Goal: Navigation & Orientation: Find specific page/section

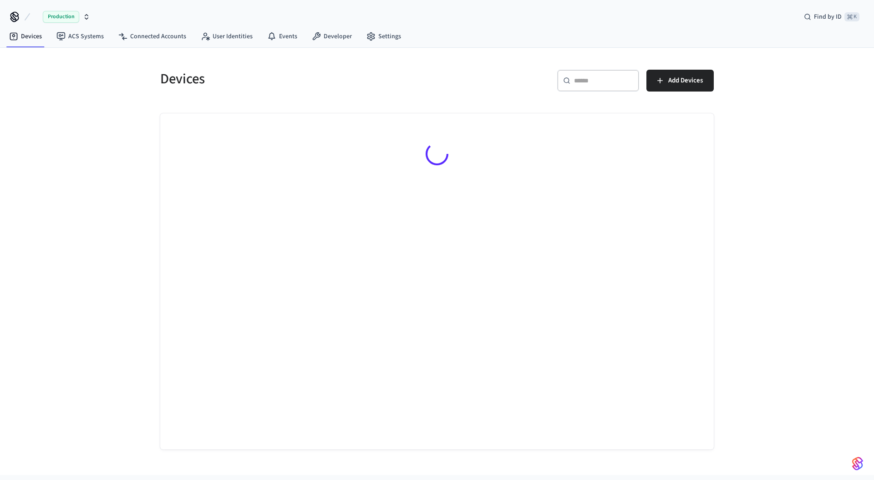
click at [125, 85] on div "Devices ​ ​ Add Devices" at bounding box center [437, 261] width 874 height 427
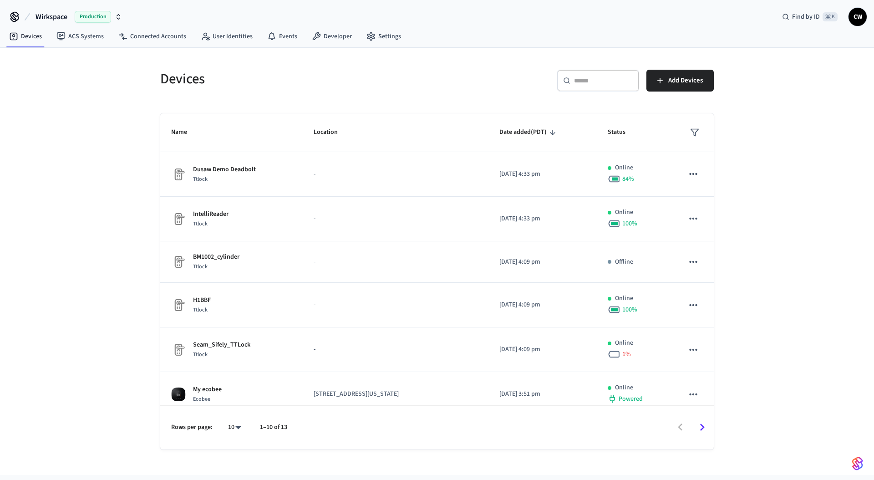
click at [52, 17] on span "Wirkspace" at bounding box center [52, 16] width 32 height 11
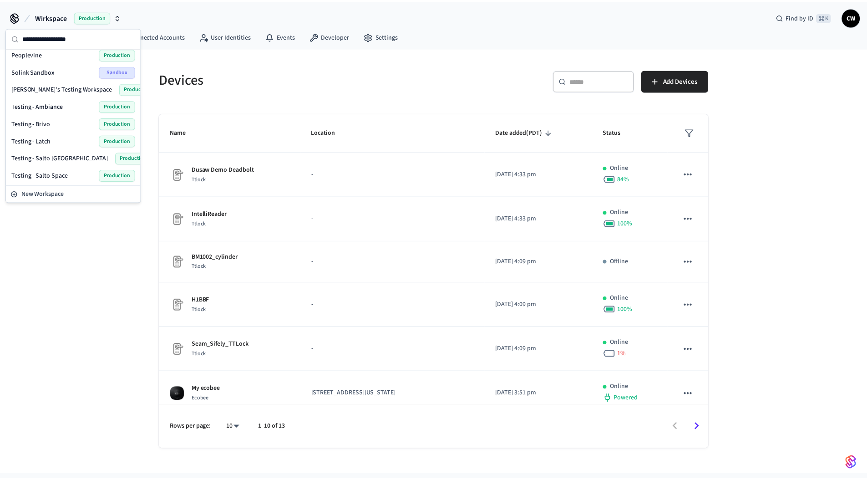
scroll to position [386, 0]
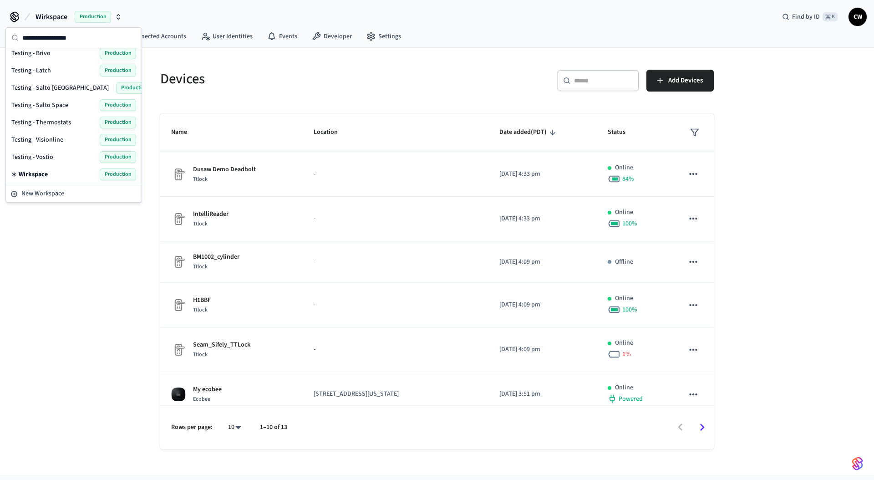
click at [61, 126] on span "Testing - Thermostats" at bounding box center [41, 122] width 60 height 9
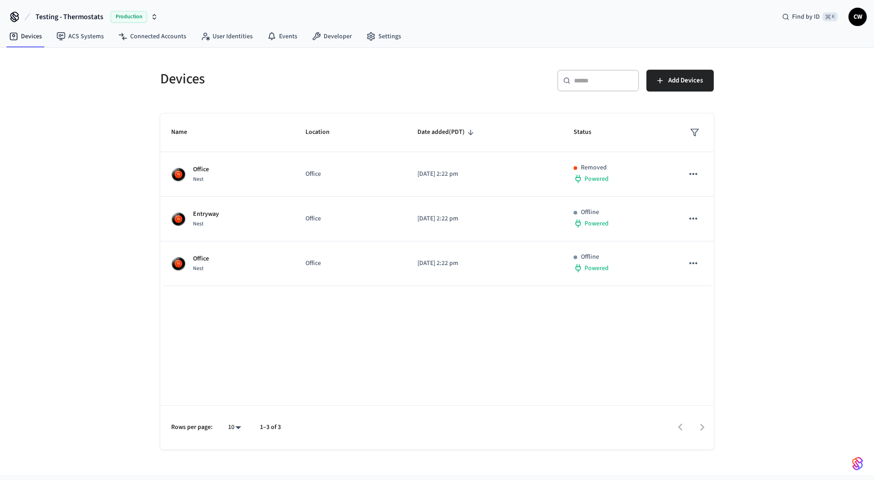
click at [59, 130] on div "Devices ​ ​ Add Devices Name Location Date added (PDT) Status Office Nest Offic…" at bounding box center [437, 261] width 874 height 427
click at [214, 96] on div "Devices" at bounding box center [290, 79] width 282 height 40
click at [145, 35] on link "Connected Accounts" at bounding box center [152, 36] width 82 height 16
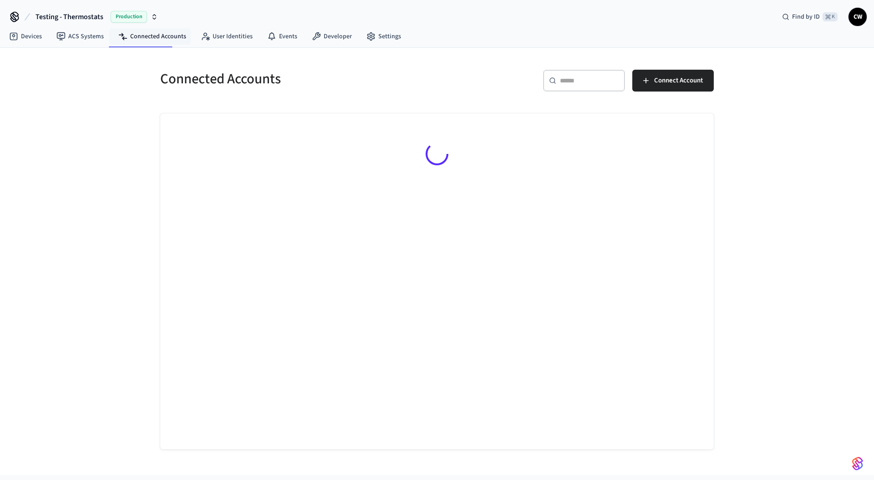
click at [132, 119] on div "Connected Accounts ​ ​ Connect Account" at bounding box center [437, 261] width 874 height 427
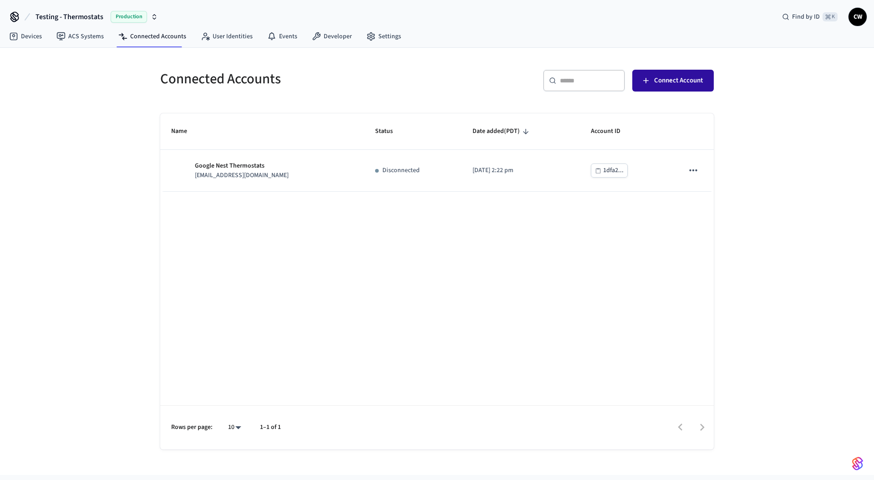
click at [665, 86] on button "Connect Account" at bounding box center [672, 81] width 81 height 22
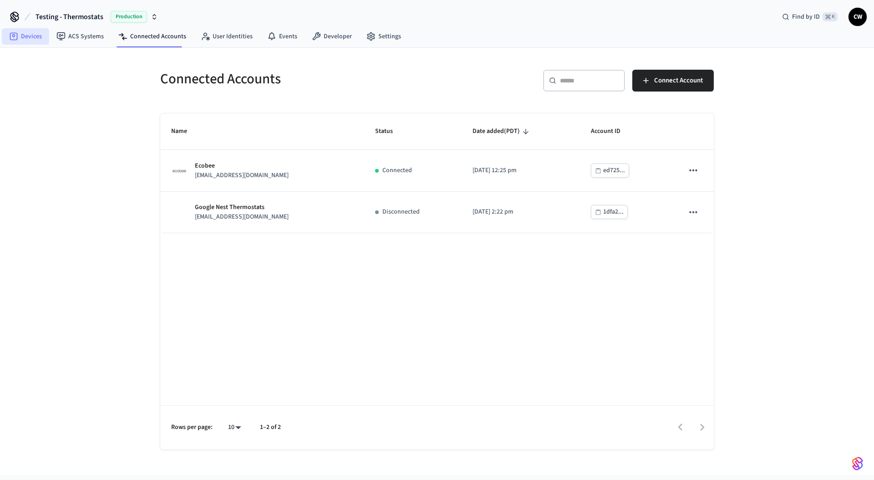
click at [34, 35] on link "Devices" at bounding box center [25, 36] width 47 height 16
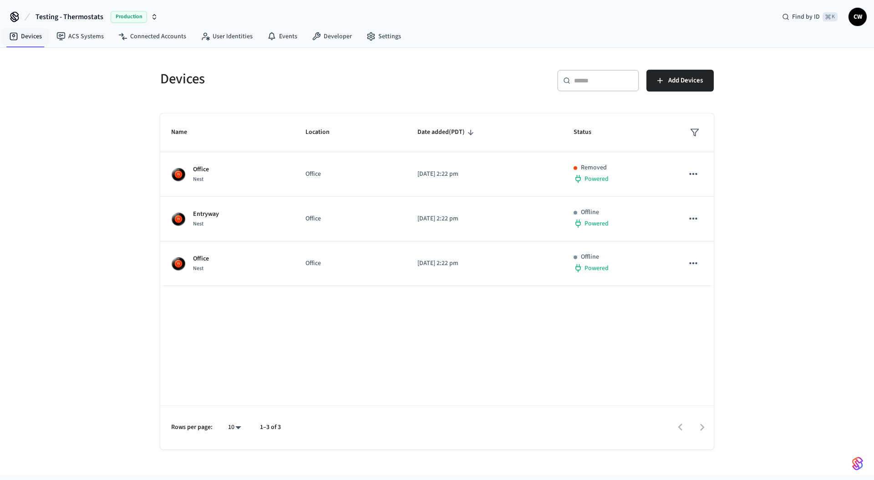
click at [55, 193] on div "Devices ​ ​ Add Devices Name Location Date added (PDT) Status Office Nest Offic…" at bounding box center [437, 261] width 874 height 427
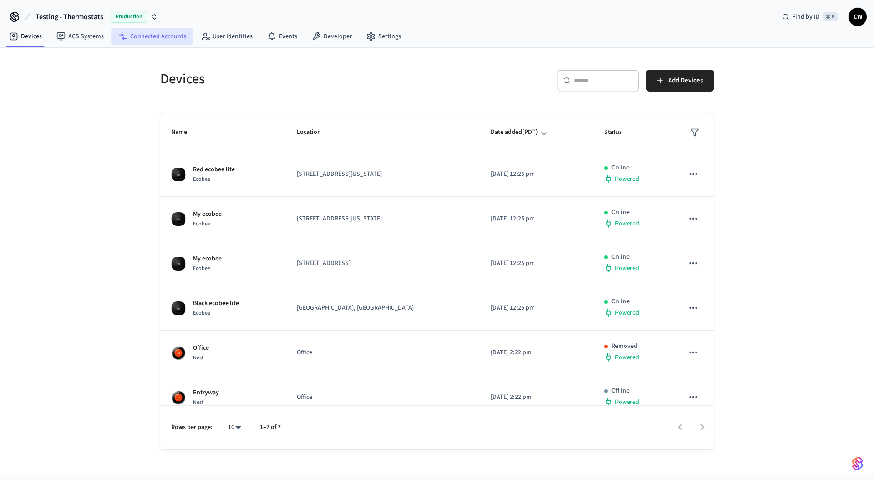
click at [158, 37] on link "Connected Accounts" at bounding box center [152, 36] width 82 height 16
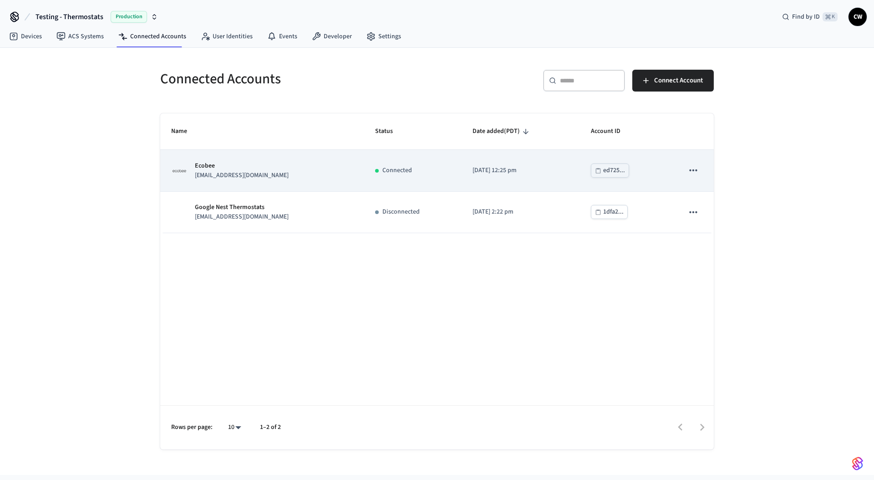
click at [268, 178] on p "devops+ecobee@getseam.com" at bounding box center [242, 176] width 94 height 10
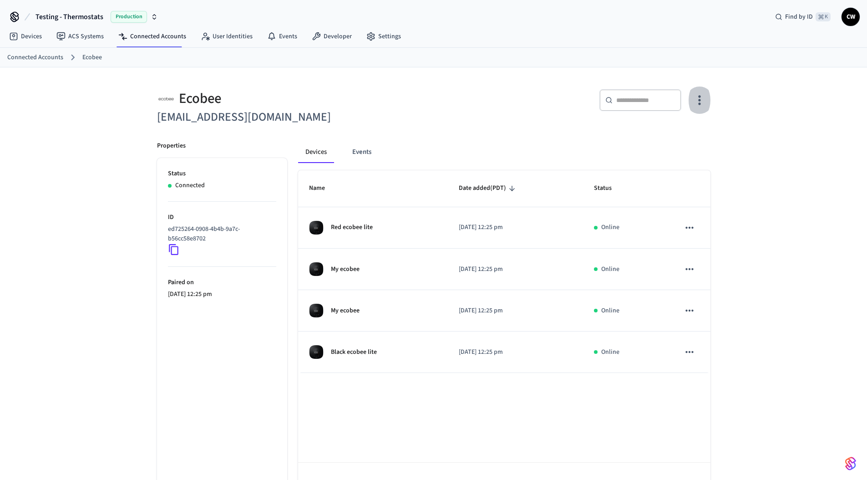
click at [700, 109] on button "button" at bounding box center [699, 100] width 21 height 36
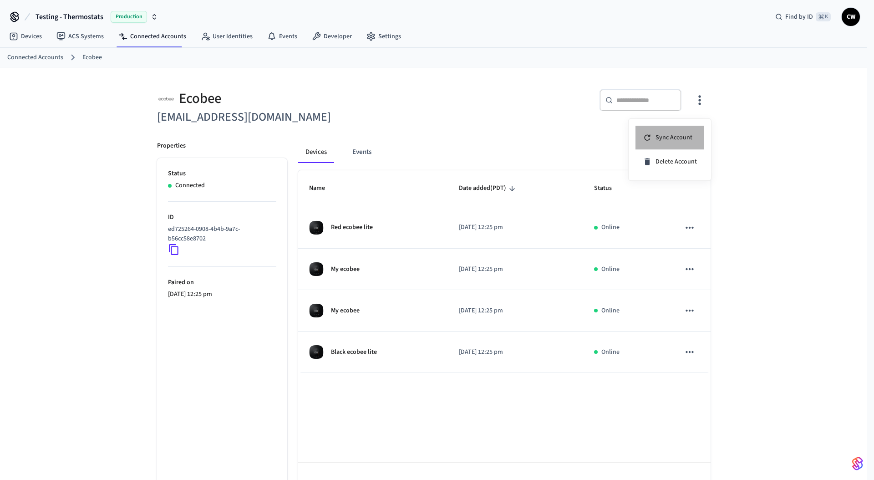
click at [662, 141] on span "Sync Account" at bounding box center [673, 137] width 37 height 9
click at [412, 117] on div at bounding box center [437, 240] width 874 height 480
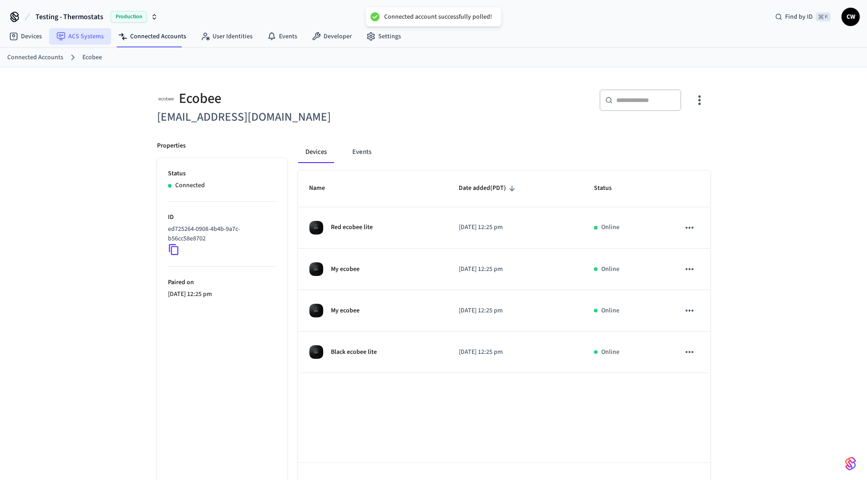
click at [62, 35] on icon at bounding box center [61, 35] width 5 height 3
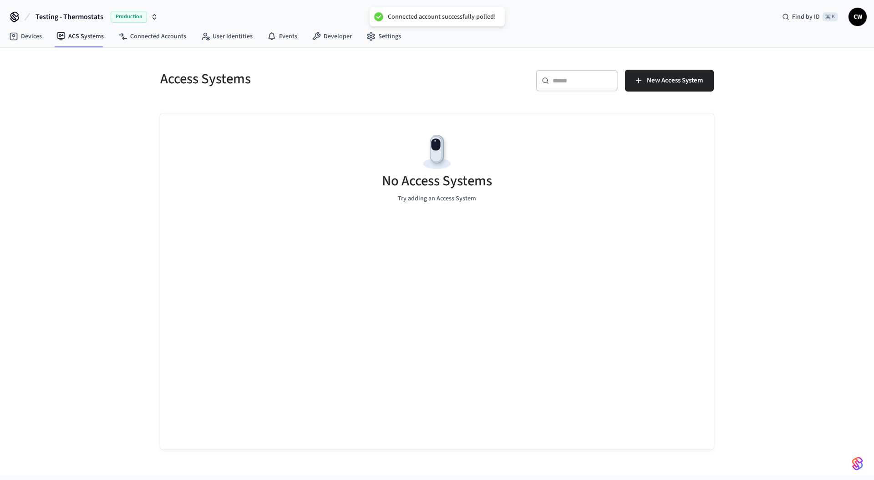
click at [96, 152] on div "Access Systems ​ ​ New Access System No Access Systems Try adding an Access Sys…" at bounding box center [437, 261] width 874 height 427
click at [389, 37] on link "Settings" at bounding box center [383, 36] width 49 height 16
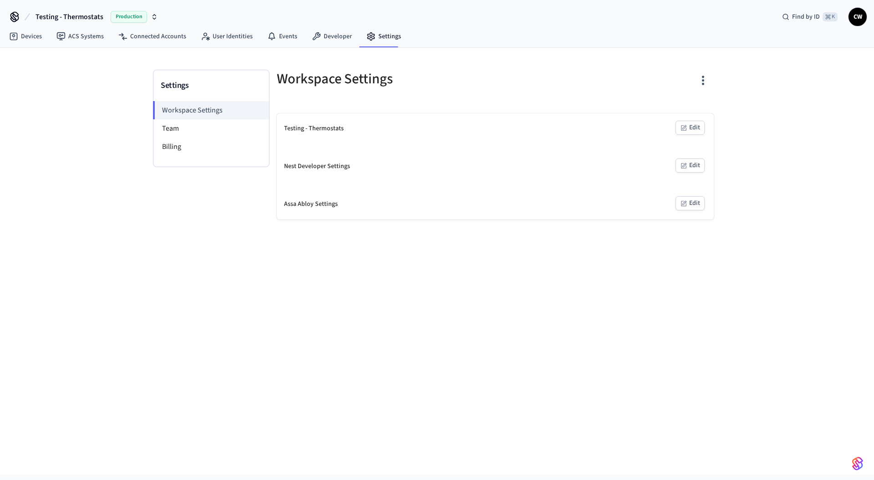
click at [106, 105] on div "Settings Workspace Settings Team Billing Workspace Settings Testing - Thermosta…" at bounding box center [437, 261] width 874 height 427
click at [206, 122] on li "Team" at bounding box center [211, 128] width 116 height 18
click at [129, 246] on div "Settings Workspace Settings Team Billing Workspace Settings Testing - Thermosta…" at bounding box center [437, 261] width 874 height 427
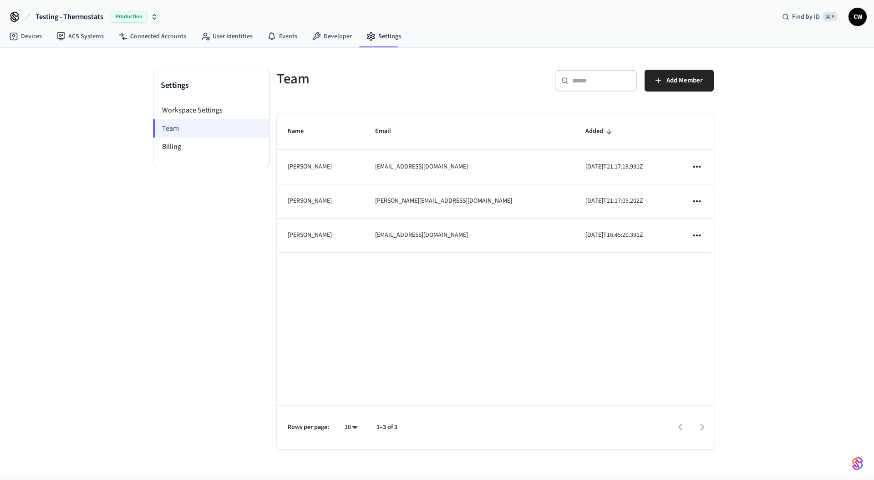
click at [176, 130] on li "Team" at bounding box center [211, 128] width 116 height 18
click at [66, 155] on div "Settings Workspace Settings Team Billing Team ​ ​ Add Member Name Email Added P…" at bounding box center [437, 261] width 874 height 427
click at [162, 191] on div "Settings Workspace Settings Team Billing" at bounding box center [211, 269] width 117 height 398
click at [89, 122] on div "Settings Workspace Settings Team Billing Team ​ ​ Add Member Name Email Added P…" at bounding box center [437, 261] width 874 height 427
click at [106, 104] on div "Settings Workspace Settings Team Billing Team ​ ​ Add Member Name Email Added P…" at bounding box center [437, 261] width 874 height 427
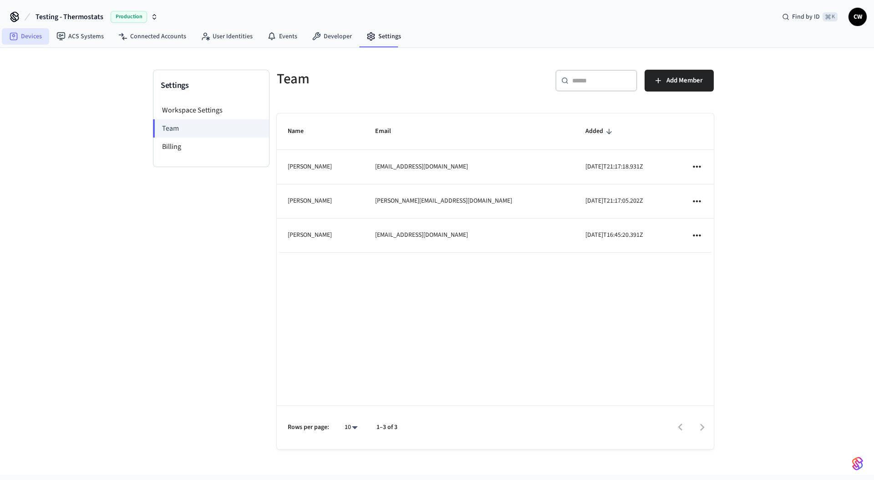
click at [36, 38] on link "Devices" at bounding box center [25, 36] width 47 height 16
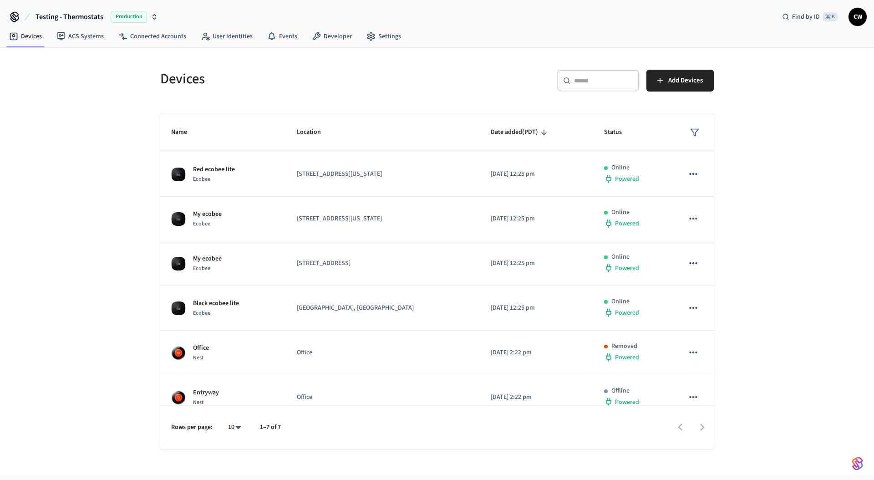
click at [50, 145] on div "Devices ​ ​ Add Devices Name Location Date added (PDT) Status Red ecobee lite E…" at bounding box center [437, 261] width 874 height 427
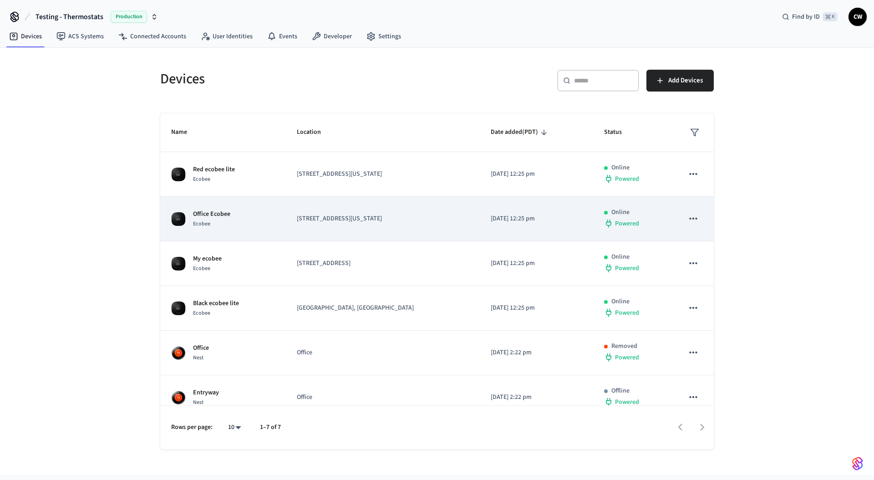
click at [233, 217] on div "Office Ecobee Ecobee" at bounding box center [223, 218] width 104 height 19
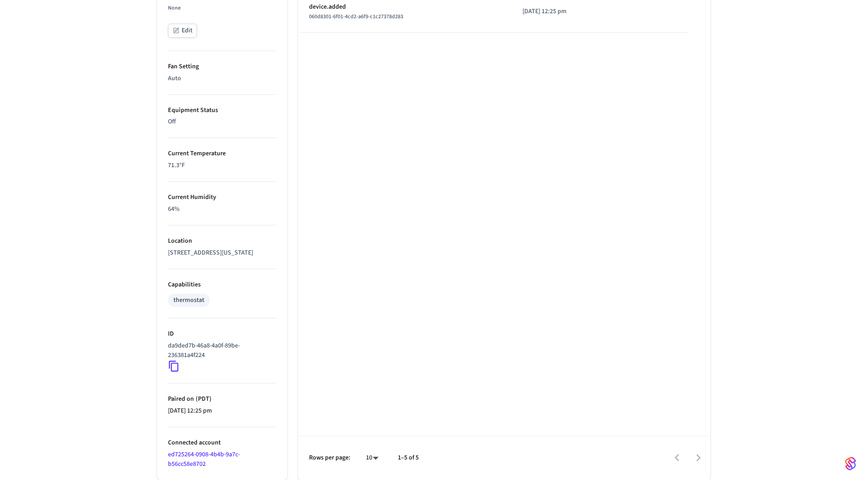
scroll to position [383, 0]
click at [172, 367] on icon at bounding box center [174, 366] width 12 height 12
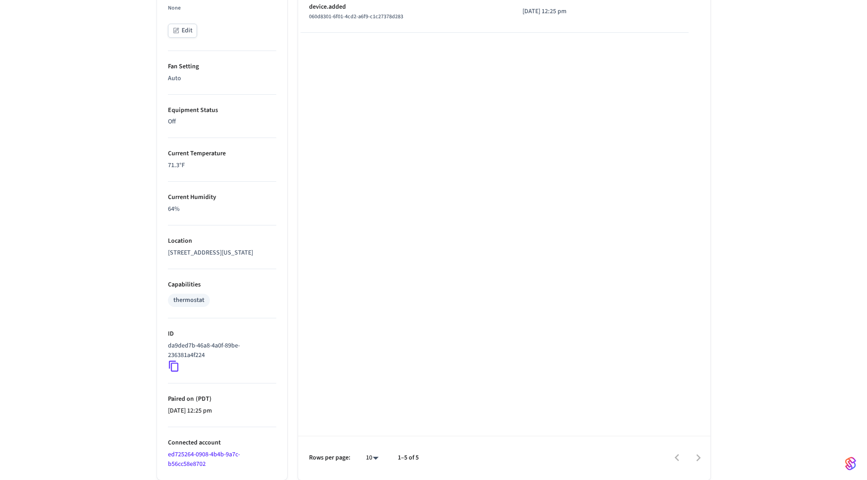
click at [92, 319] on div "Office Ecobee ​ ​ Properties Type Ecobee Status Online Battery Powered Climate …" at bounding box center [433, 87] width 867 height 786
click at [105, 66] on div "Office Ecobee ​ ​ Properties Type Ecobee Status Online Battery Powered Climate …" at bounding box center [433, 87] width 867 height 786
click at [476, 155] on div "Type Time Details thermostat.temperature_reached_set_point 7f060669-f926-45e4-8…" at bounding box center [504, 134] width 412 height 691
click at [87, 167] on div "Office Ecobee ​ ​ Properties Type Ecobee Status Online Battery Powered Climate …" at bounding box center [433, 87] width 867 height 786
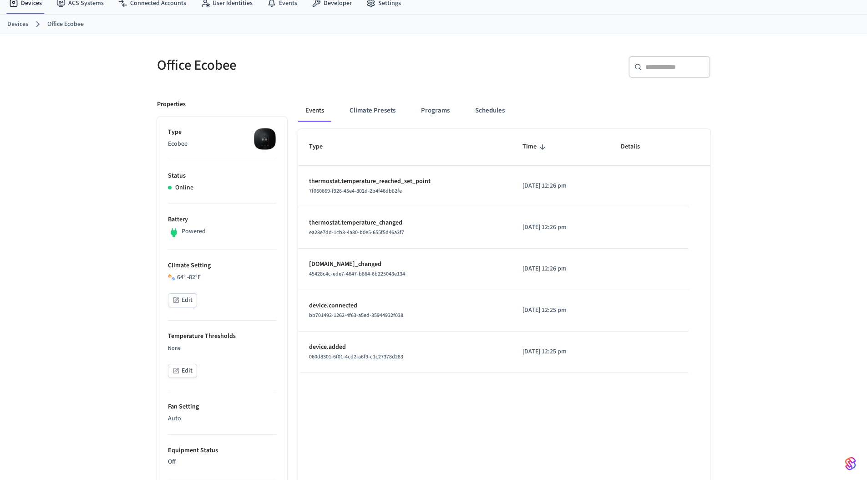
scroll to position [0, 0]
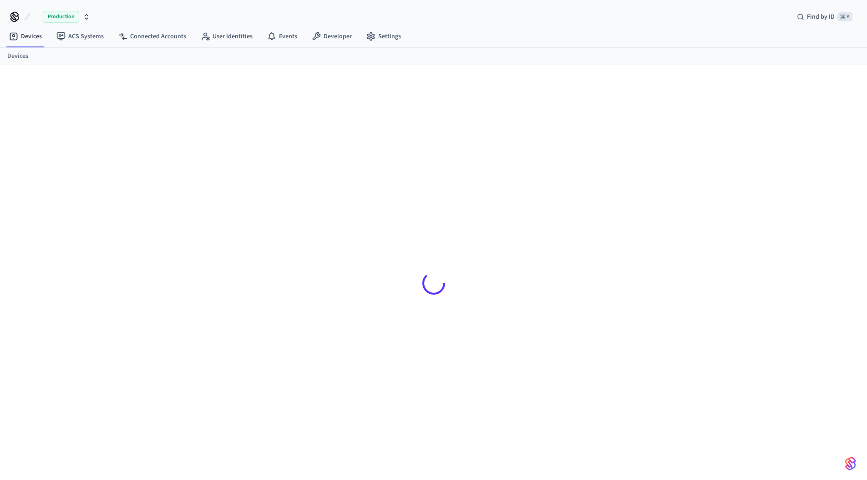
click at [94, 175] on div at bounding box center [433, 278] width 867 height 427
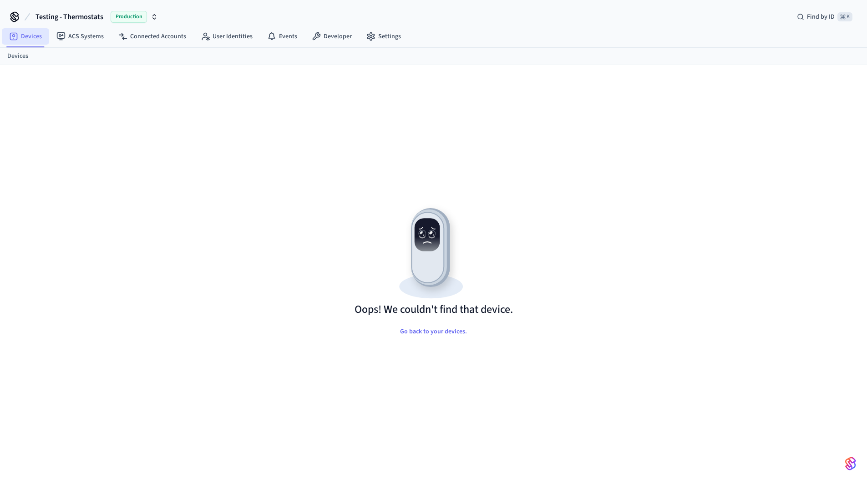
click at [38, 38] on link "Devices" at bounding box center [25, 36] width 47 height 16
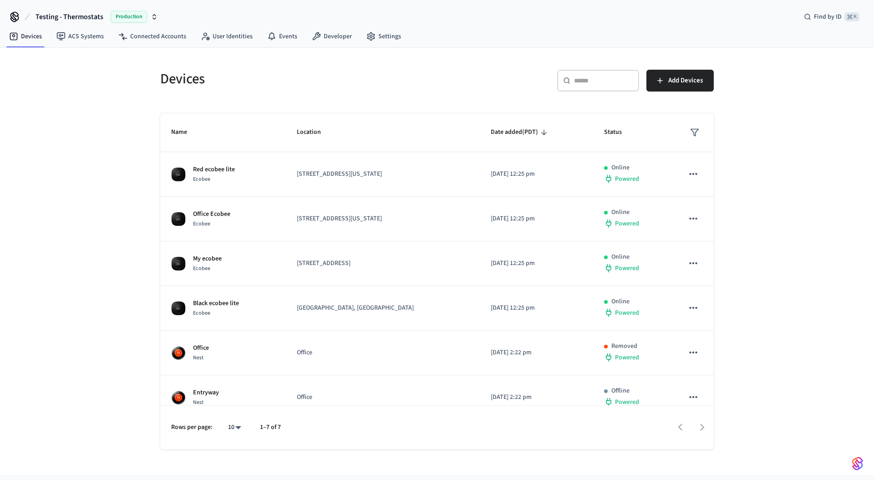
click at [84, 181] on div "Devices ​ ​ Add Devices Name Location Date added (PDT) Status Red ecobee lite E…" at bounding box center [437, 261] width 874 height 427
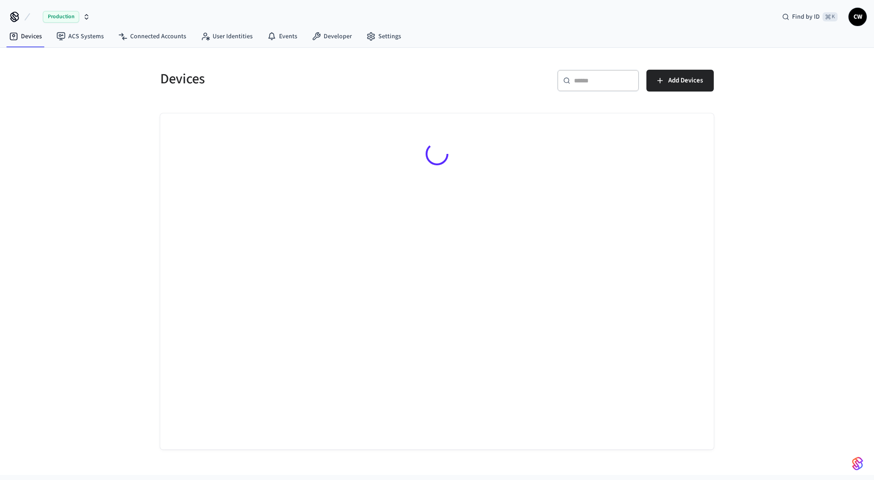
click at [86, 196] on div "Devices ​ ​ Add Devices" at bounding box center [437, 261] width 874 height 427
click at [89, 193] on div "Devices ​ ​ Add Devices" at bounding box center [437, 261] width 874 height 427
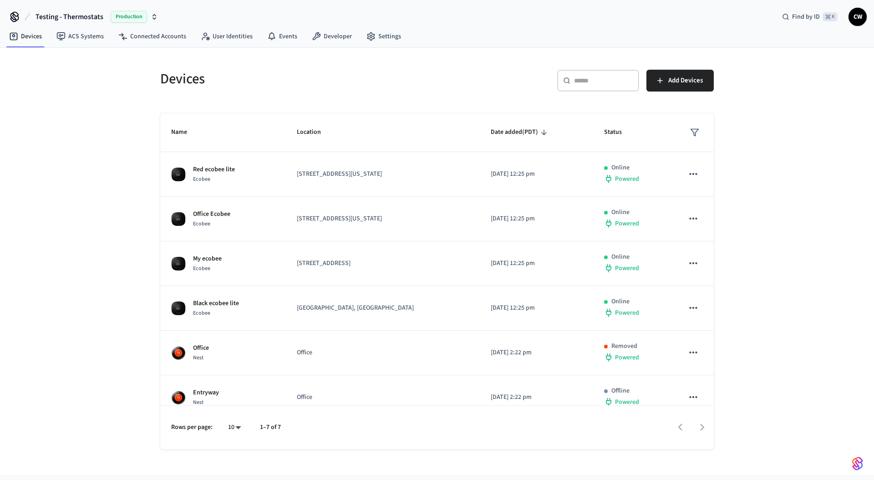
click at [89, 235] on div "Devices ​ ​ Add Devices Name Location Date added (PDT) Status Red ecobee lite E…" at bounding box center [437, 261] width 874 height 427
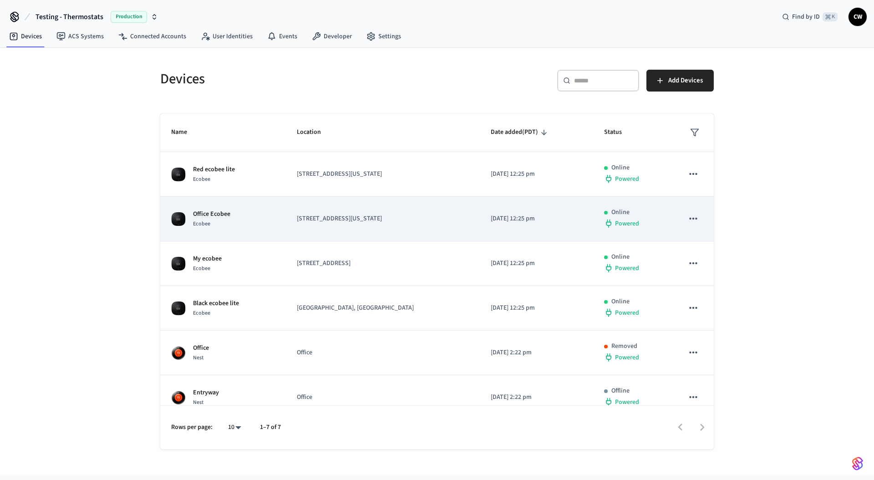
click at [268, 218] on td "Office Ecobee Ecobee" at bounding box center [223, 219] width 126 height 45
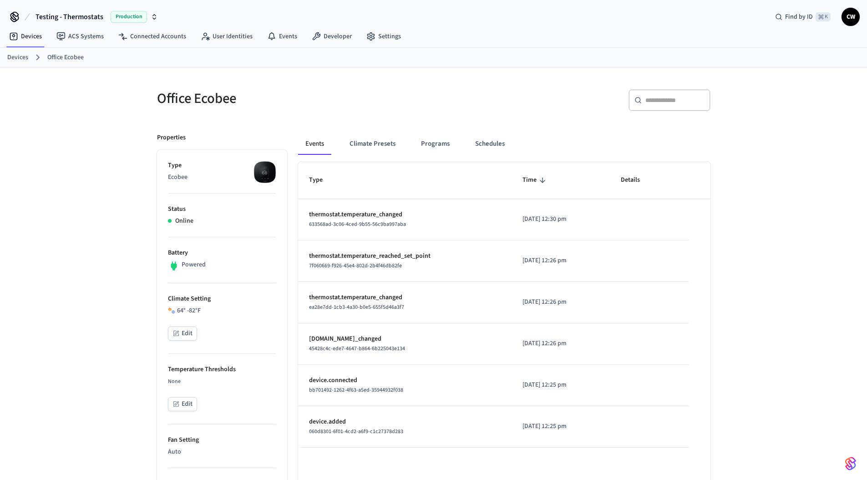
click at [477, 111] on div "​ ​" at bounding box center [574, 103] width 271 height 29
click at [159, 44] on link "Connected Accounts" at bounding box center [152, 36] width 82 height 16
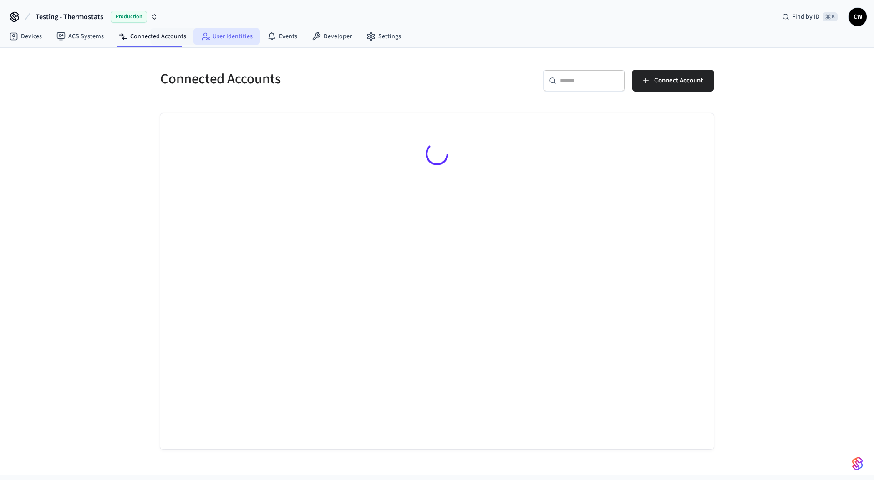
click at [233, 42] on link "User Identities" at bounding box center [226, 36] width 66 height 16
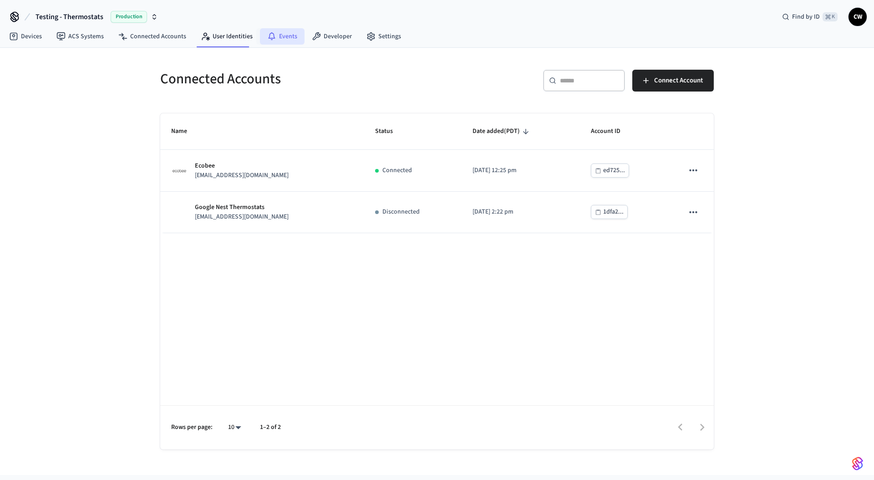
click at [297, 39] on link "Events" at bounding box center [282, 36] width 45 height 16
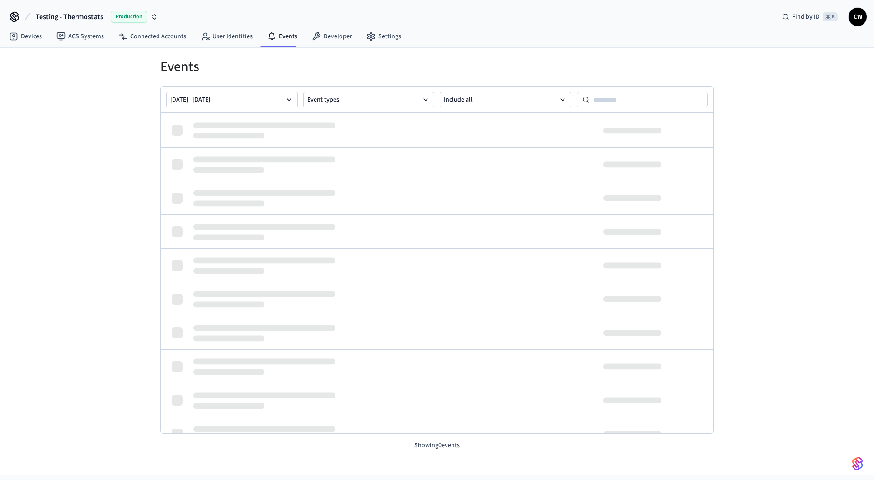
click at [104, 194] on div "Events Aug 19 2025 - Aug 26 2025 Event types Include all Showing 0 events" at bounding box center [437, 261] width 874 height 427
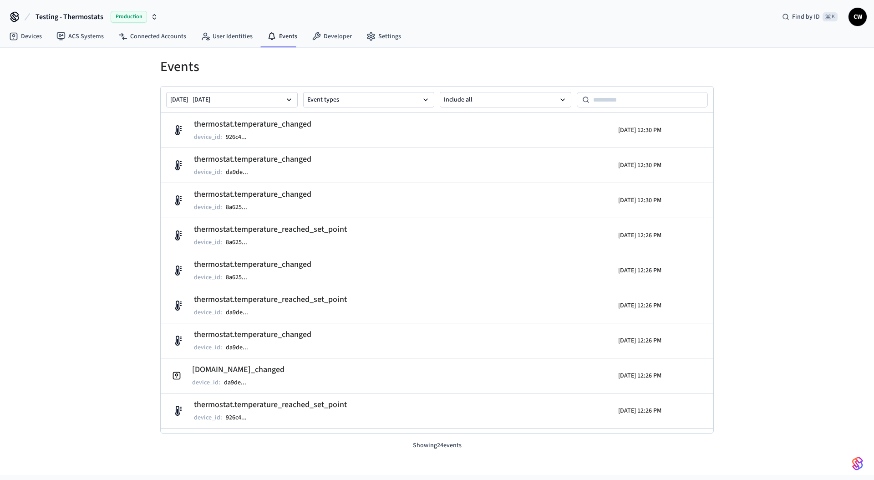
click at [84, 47] on div "Devices ACS Systems Connected Accounts User Identities Events Developer Settings" at bounding box center [437, 36] width 874 height 21
click at [85, 41] on link "ACS Systems" at bounding box center [80, 36] width 62 height 16
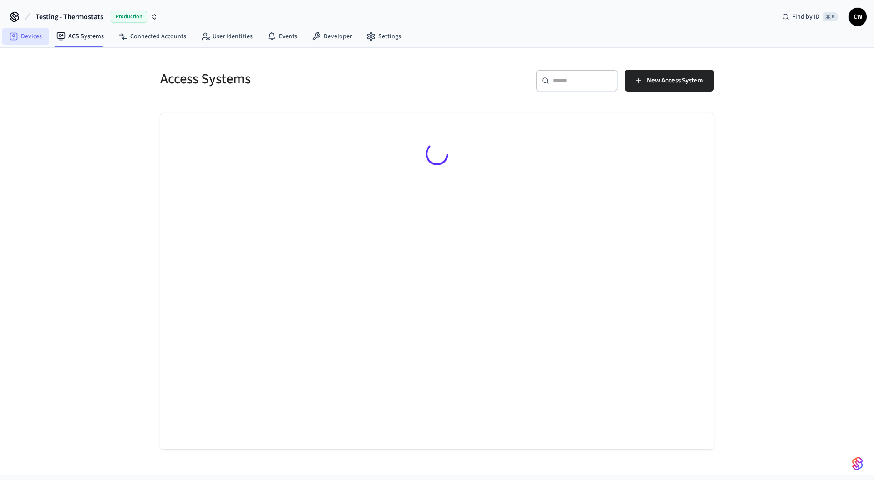
click at [24, 37] on link "Devices" at bounding box center [25, 36] width 47 height 16
click at [61, 113] on div "Devices ​ ​ Add Devices" at bounding box center [437, 261] width 874 height 427
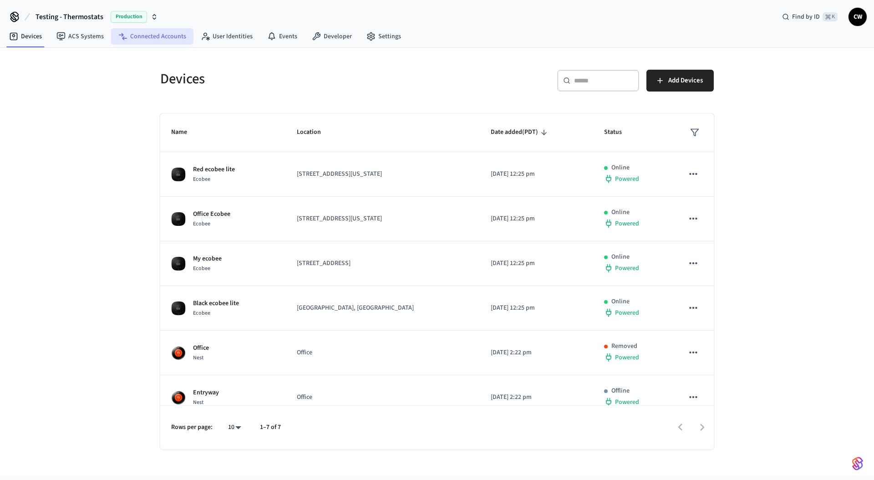
click at [149, 36] on link "Connected Accounts" at bounding box center [152, 36] width 82 height 16
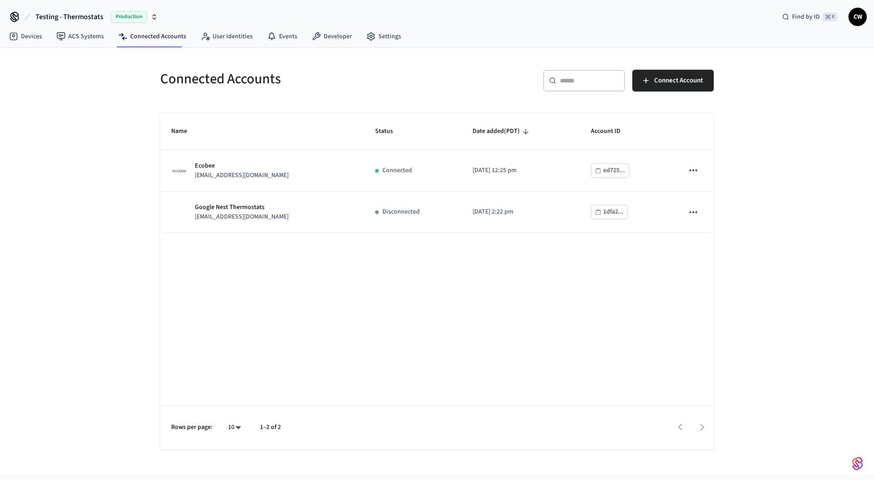
click at [117, 127] on div "Connected Accounts ​ ​ Connect Account Name Status Date added (PDT) Account ID …" at bounding box center [437, 261] width 874 height 427
click at [85, 188] on div "Connected Accounts ​ ​ Connect Account Name Status Date added (PDT) Account ID …" at bounding box center [437, 261] width 874 height 427
click at [79, 29] on link "ACS Systems" at bounding box center [80, 36] width 62 height 16
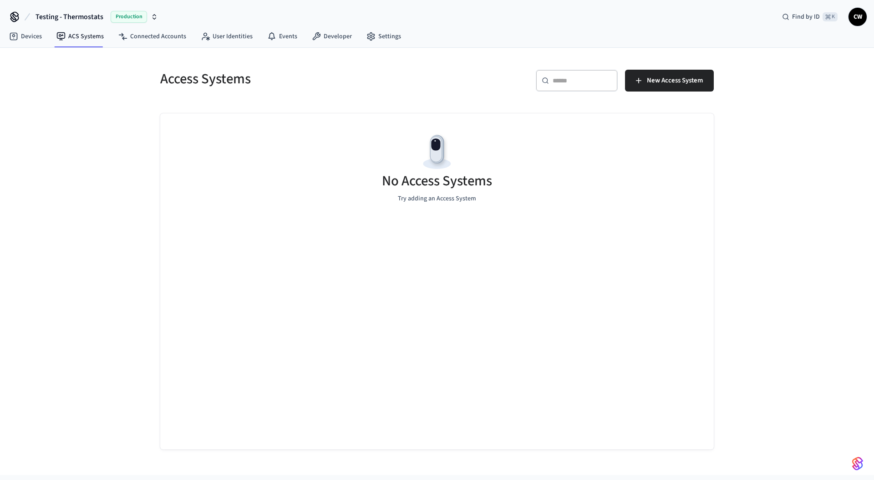
click at [88, 147] on div "Access Systems ​ ​ New Access System No Access Systems Try adding an Access Sys…" at bounding box center [437, 261] width 874 height 427
click at [24, 39] on link "Devices" at bounding box center [25, 36] width 47 height 16
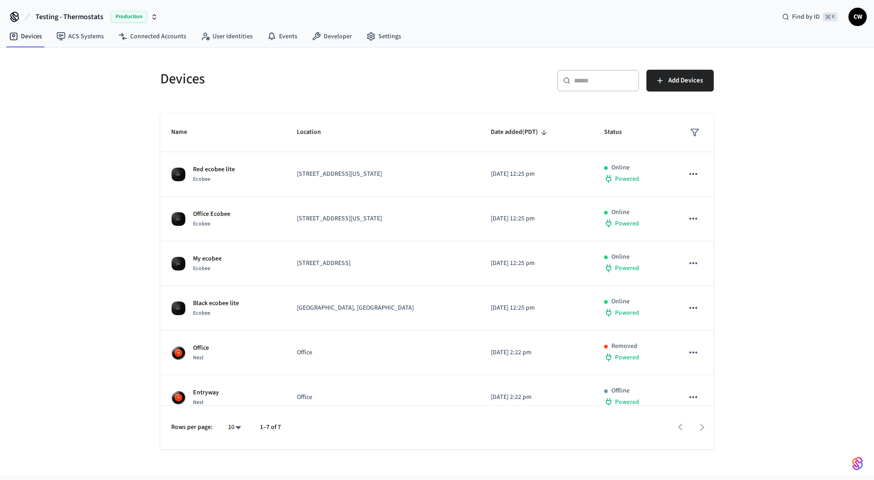
click at [98, 172] on div "Devices ​ ​ Add Devices Name Location Date added (PDT) Status Red ecobee lite E…" at bounding box center [437, 261] width 874 height 427
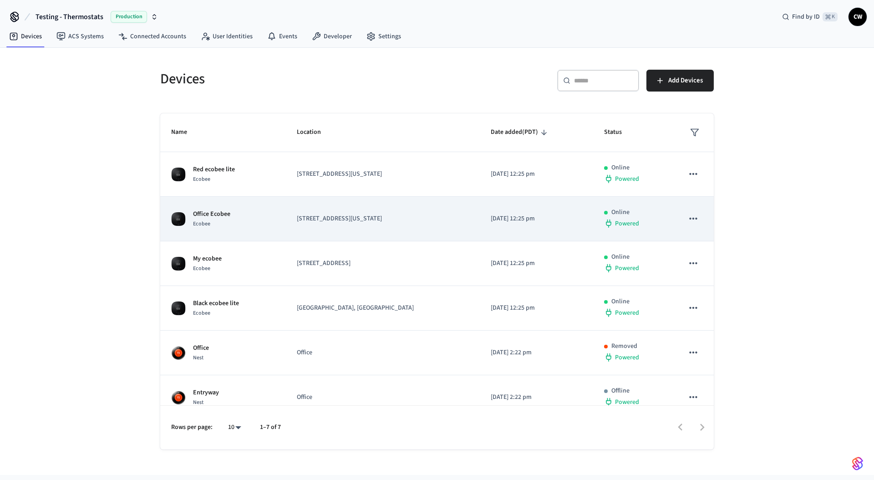
click at [210, 214] on p "Office Ecobee" at bounding box center [211, 214] width 37 height 10
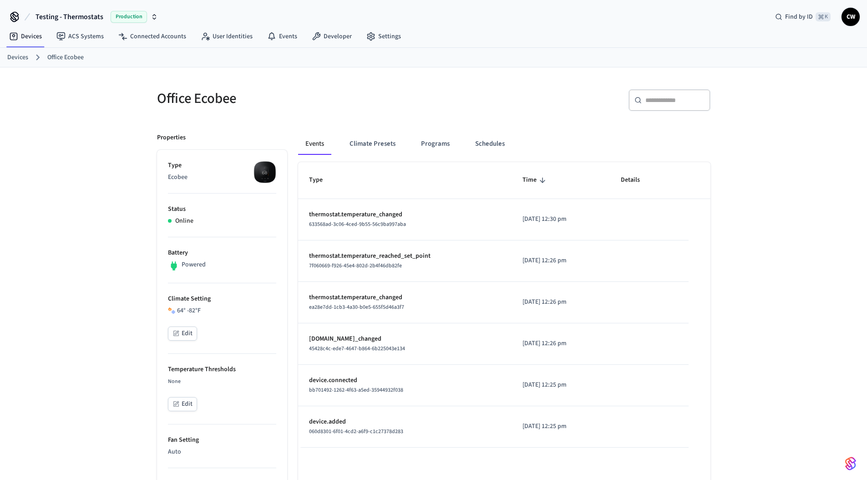
click at [94, 245] on div "Office Ecobee ​ ​ Properties Type Ecobee Status Online Battery Powered Climate …" at bounding box center [433, 460] width 867 height 786
click at [36, 33] on link "Devices" at bounding box center [25, 36] width 47 height 16
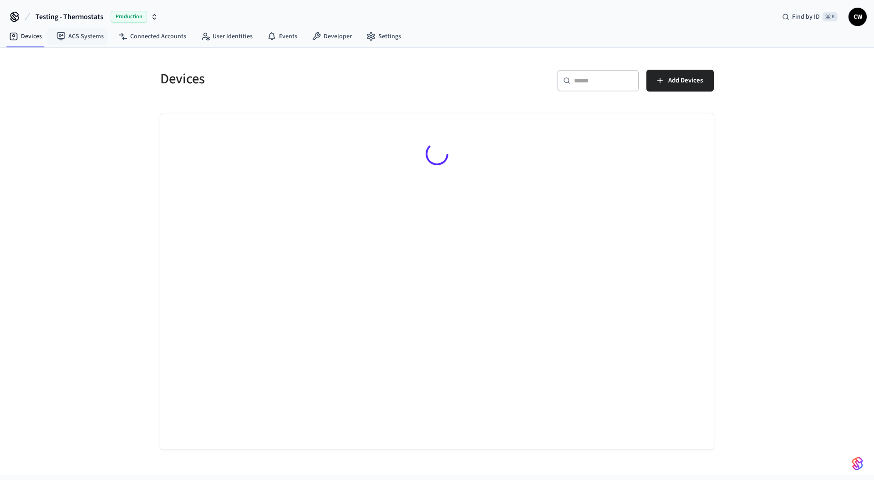
click at [84, 230] on div "Devices ​ ​ Add Devices" at bounding box center [437, 261] width 874 height 427
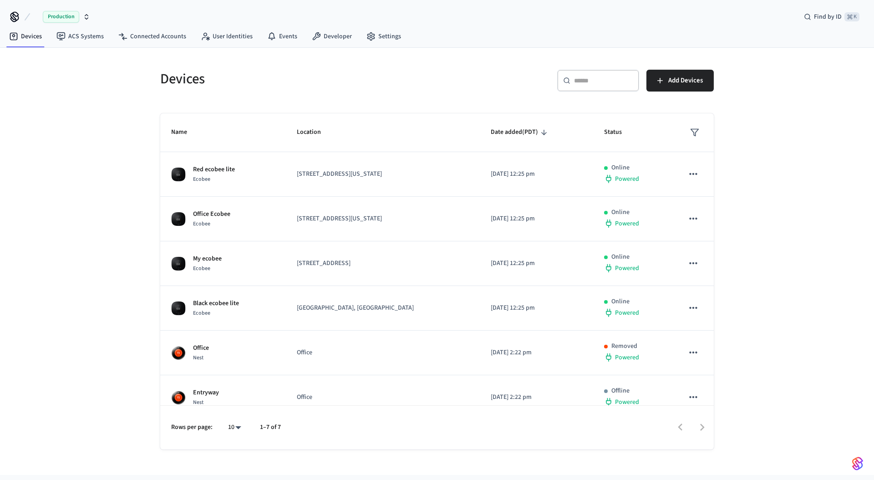
click at [75, 258] on div "Devices ​ ​ Add Devices Name Location Date added (PDT) Status Red ecobee lite E…" at bounding box center [437, 261] width 874 height 427
click at [485, 51] on div "Devices ​ ​ Add Devices Name Location Date added (PDT) Status Red ecobee lite E…" at bounding box center [437, 248] width 583 height 401
click at [92, 172] on div "Devices ​ ​ Add Devices Name Location Date added (PDT) Status Red ecobee lite E…" at bounding box center [437, 261] width 874 height 427
click at [377, 102] on div "Devices ​ ​ Add Devices Name Location Date added (PDT) Status Red ecobee lite E…" at bounding box center [437, 254] width 568 height 391
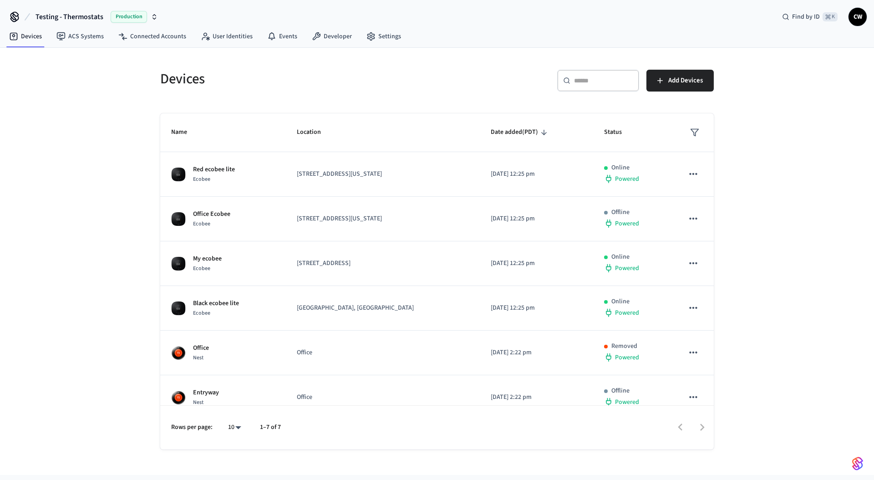
click at [118, 168] on div "Devices ​ ​ Add Devices Name Location Date added (PDT) Status Red ecobee lite E…" at bounding box center [437, 261] width 874 height 427
click at [122, 207] on div "Devices ​ ​ Add Devices Name Location Date added (PDT) Status Red ecobee lite E…" at bounding box center [437, 261] width 874 height 427
click at [109, 160] on div "Devices ​ ​ Add Devices Name Location Date added (PDT) Status Red ecobee lite E…" at bounding box center [437, 261] width 874 height 427
click at [83, 218] on div "Devices ​ ​ Add Devices Name Location Date added (PDT) Status Red ecobee lite E…" at bounding box center [437, 261] width 874 height 427
click at [90, 129] on div "Devices ​ ​ Add Devices Name Location Date added (PDT) Status Red ecobee lite E…" at bounding box center [437, 261] width 874 height 427
